Goal: Check status: Verify the current state of an ongoing process or item

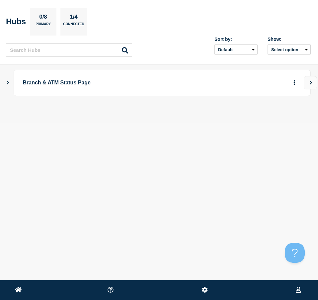
click at [9, 82] on icon "Show Connected Hubs" at bounding box center [8, 82] width 4 height 3
click at [278, 118] on button "button" at bounding box center [283, 116] width 11 height 10
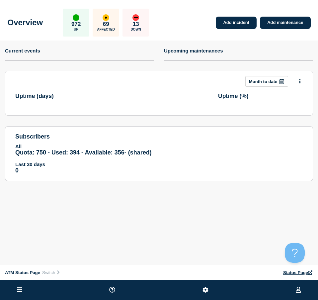
click at [19, 289] on icon at bounding box center [19, 289] width 5 height 5
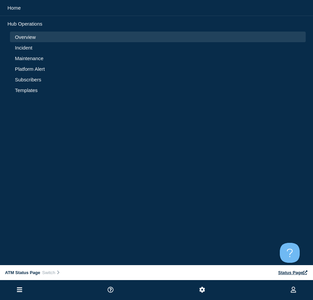
click at [27, 53] on li "Incident" at bounding box center [158, 58] width 296 height 11
click at [26, 50] on link "Incident" at bounding box center [158, 48] width 286 height 6
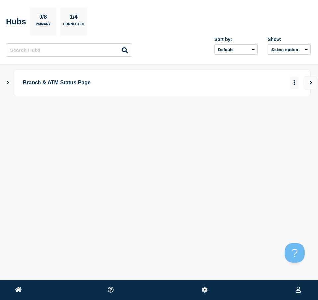
click at [295, 83] on icon "More actions" at bounding box center [294, 82] width 1 height 5
click at [279, 104] on link "View Status Page" at bounding box center [283, 103] width 49 height 6
